Goal: Information Seeking & Learning: Learn about a topic

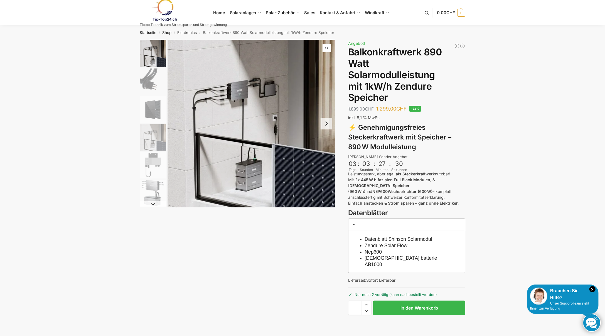
click at [326, 49] on span "1 / 6" at bounding box center [326, 48] width 8 height 8
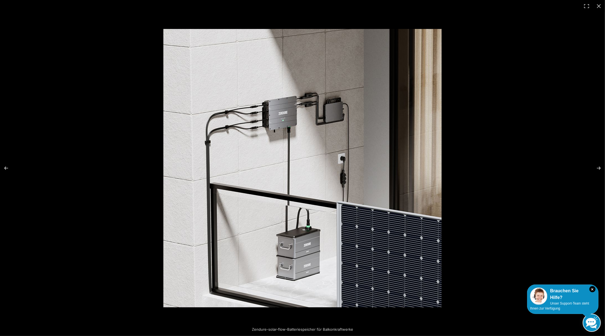
scroll to position [139, 0]
click at [4, 167] on button "Previous (arrow left)" at bounding box center [9, 168] width 19 height 28
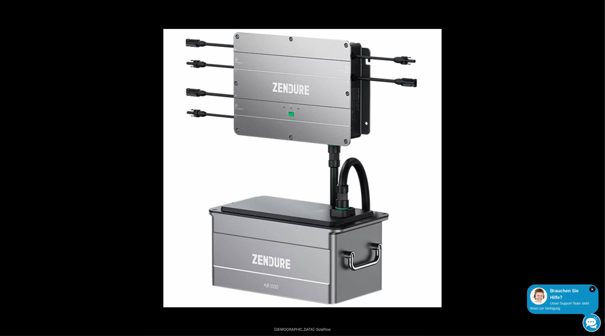
click at [4, 167] on button "Previous (arrow left)" at bounding box center [9, 168] width 19 height 28
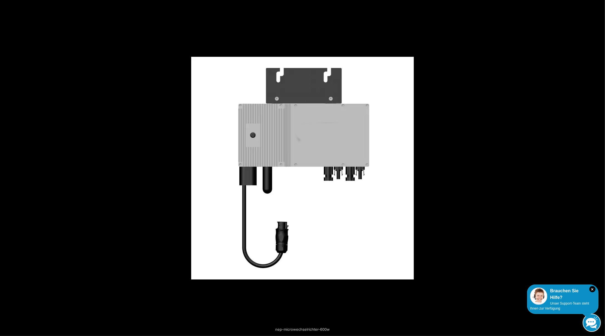
click at [4, 167] on button "Previous (arrow left)" at bounding box center [9, 168] width 19 height 28
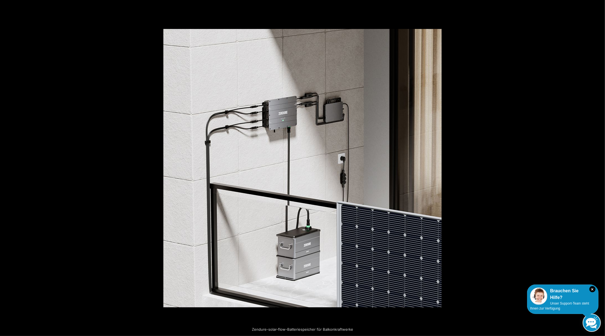
click at [4, 167] on button "Previous (arrow left)" at bounding box center [9, 168] width 19 height 28
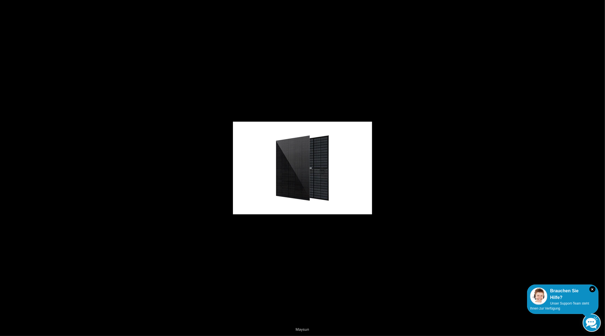
click at [4, 167] on button "Previous (arrow left)" at bounding box center [9, 168] width 19 height 28
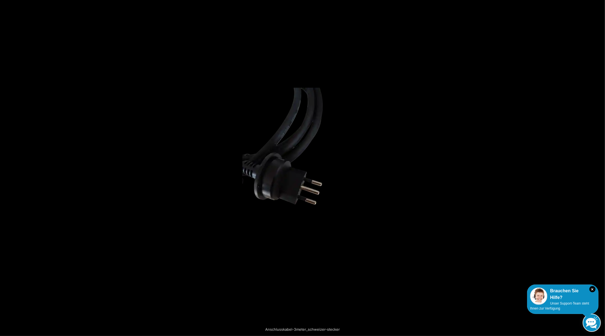
click at [4, 167] on button "Previous (arrow left)" at bounding box center [9, 168] width 19 height 28
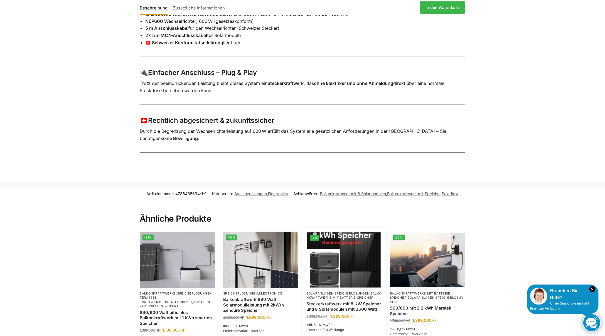
scroll to position [529, 0]
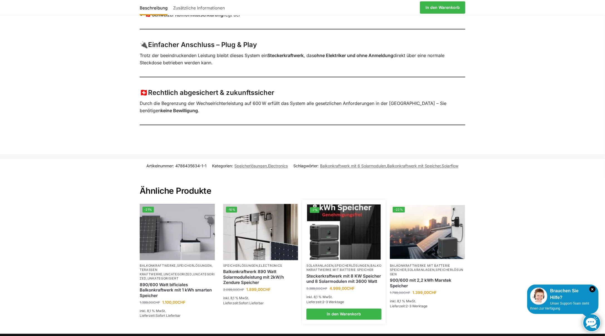
click at [332, 223] on img at bounding box center [344, 231] width 74 height 55
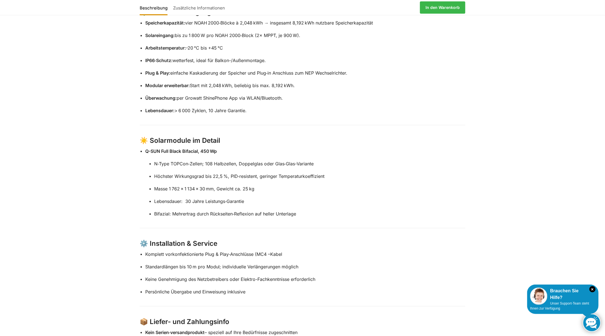
scroll to position [471, 0]
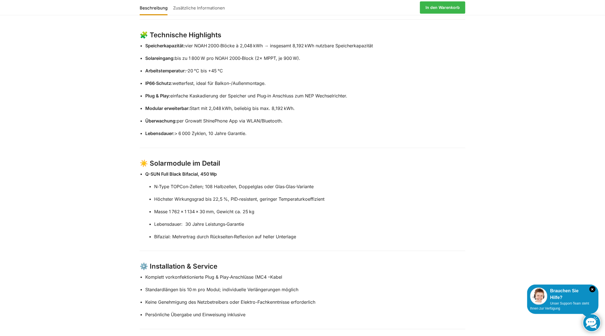
click at [195, 8] on link "Zusätzliche Informationen" at bounding box center [198, 7] width 57 height 13
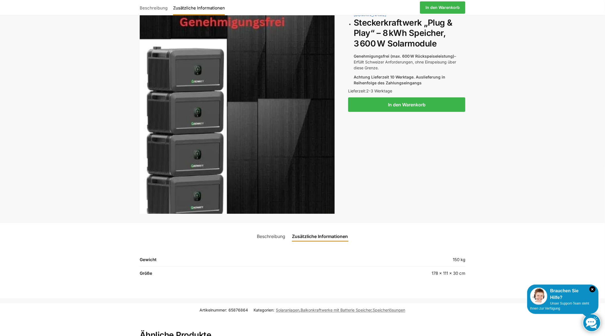
scroll to position [0, 0]
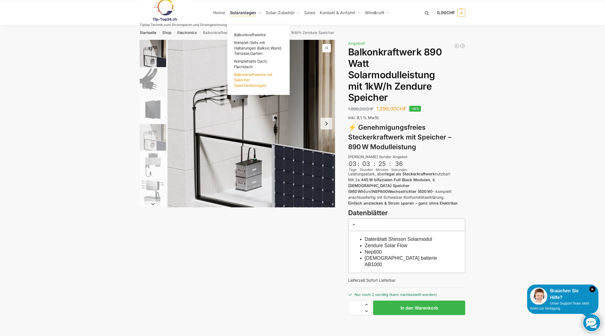
click at [249, 80] on span "Balkonkraftwerke mit Speicher Speicherlösungen" at bounding box center [253, 80] width 39 height 16
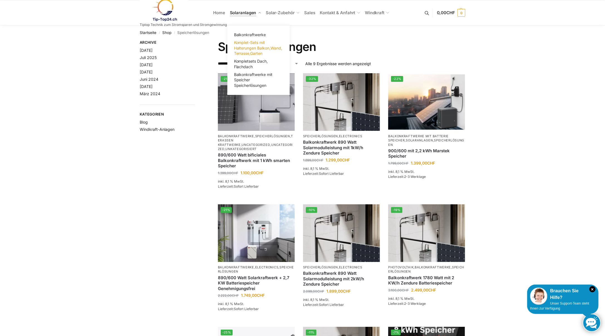
click at [245, 43] on span "Komplet-Sets mit Halterungen Balkon,Wand, Terrasse,Garten" at bounding box center [258, 48] width 48 height 16
